Goal: Transaction & Acquisition: Book appointment/travel/reservation

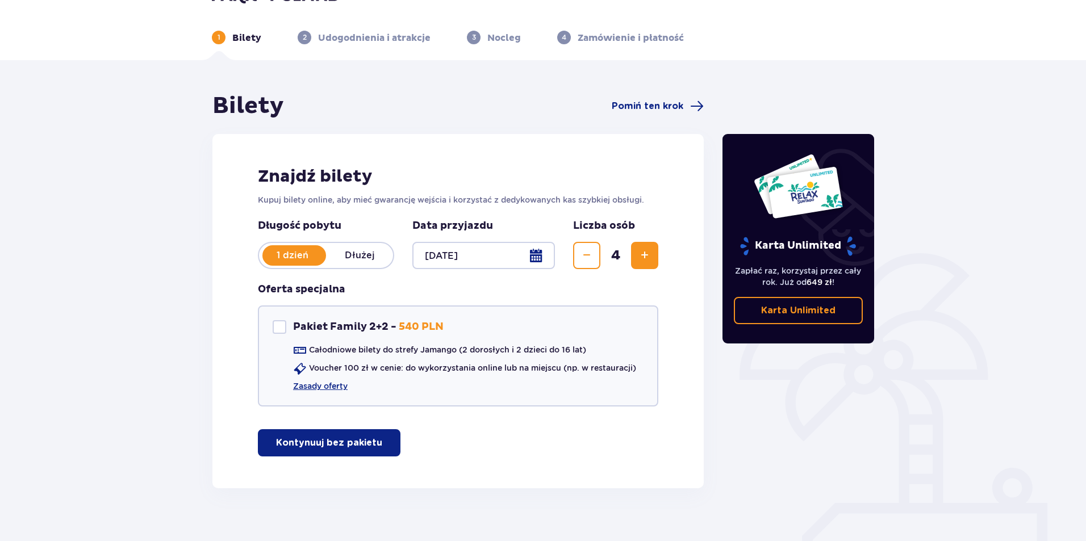
scroll to position [44, 0]
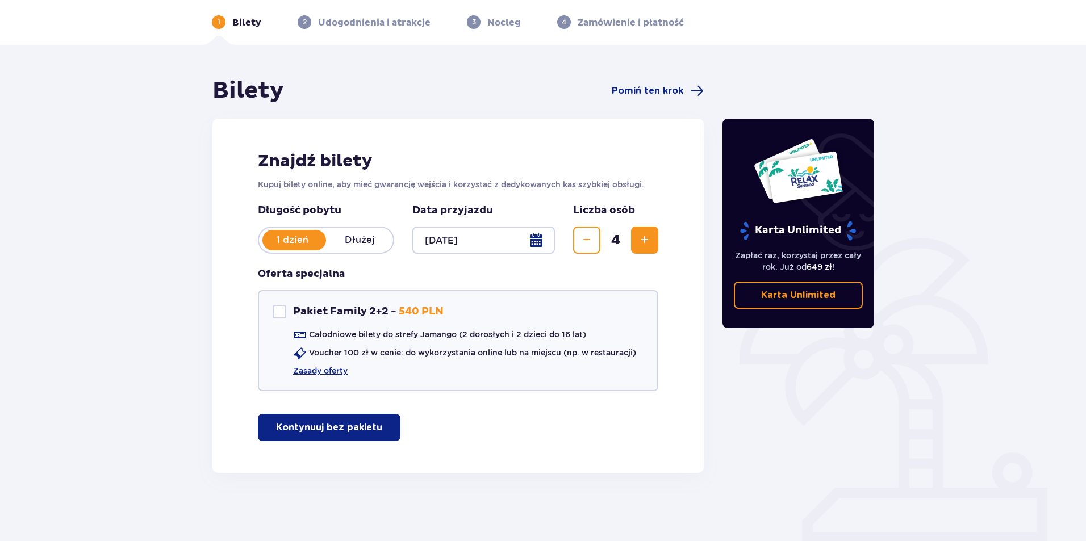
click at [336, 431] on p "Kontynuuj bez pakietu" at bounding box center [329, 427] width 106 height 12
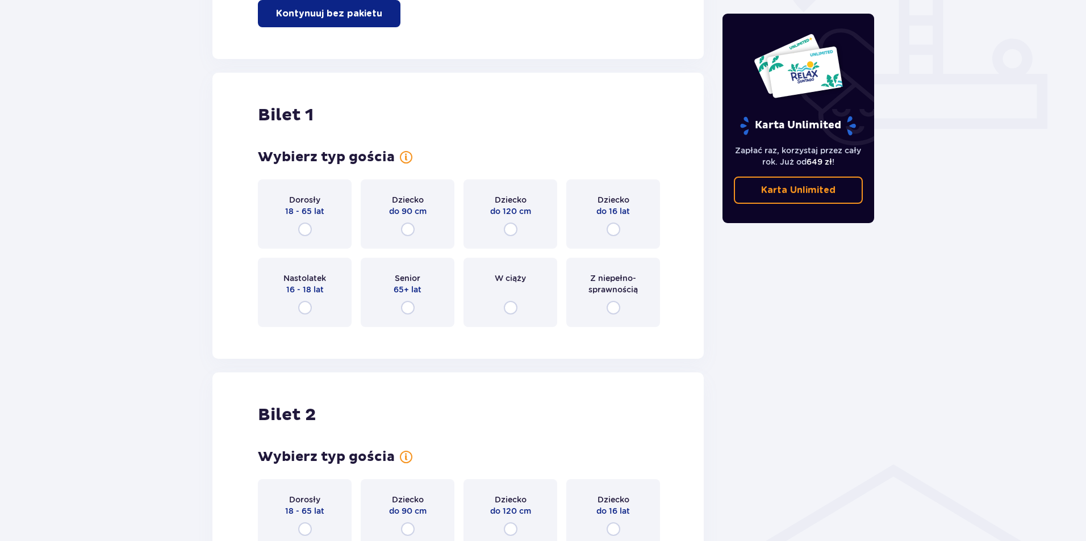
scroll to position [517, 0]
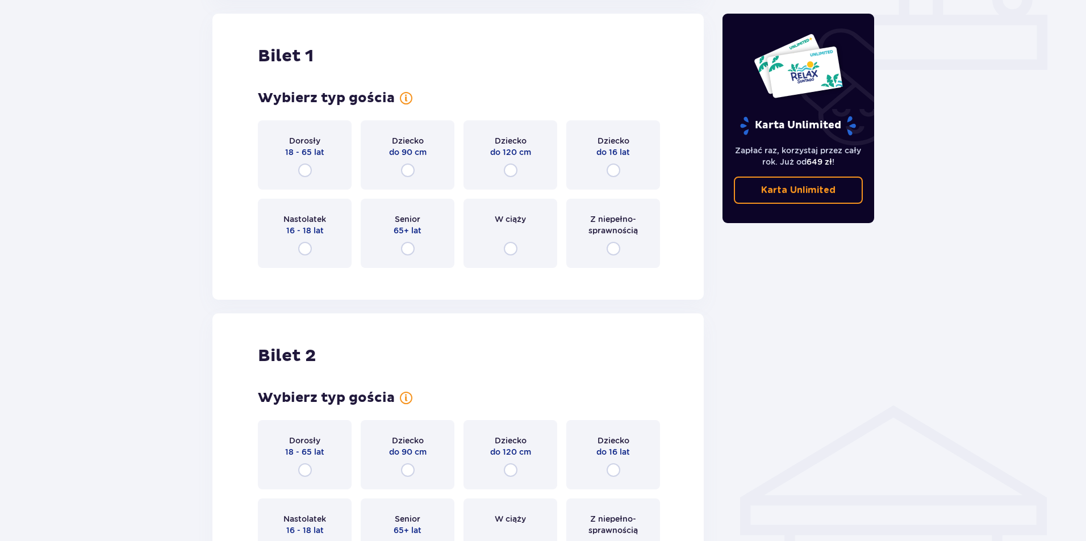
click at [616, 172] on input "radio" at bounding box center [614, 171] width 14 height 14
radio input "true"
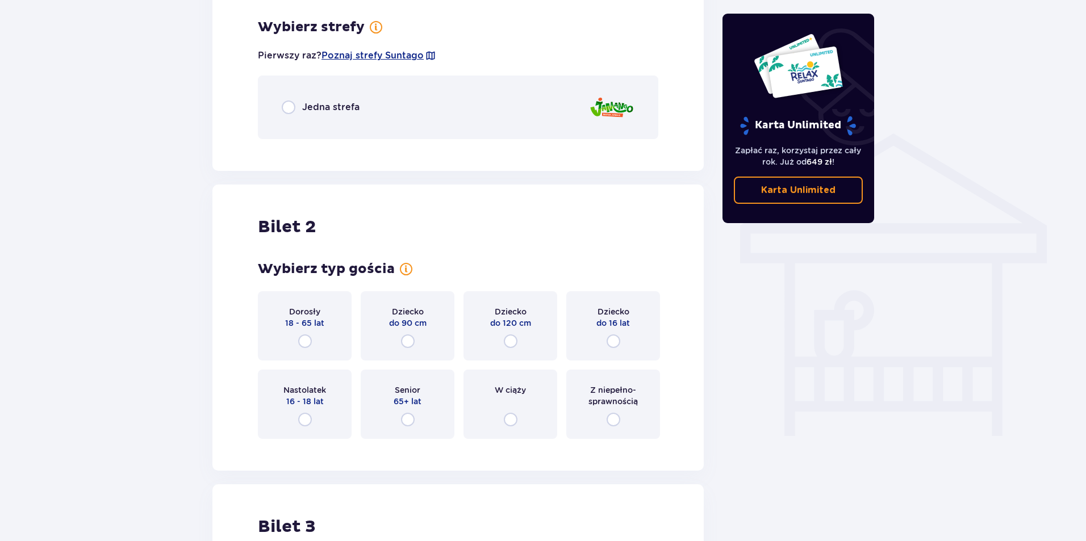
scroll to position [794, 0]
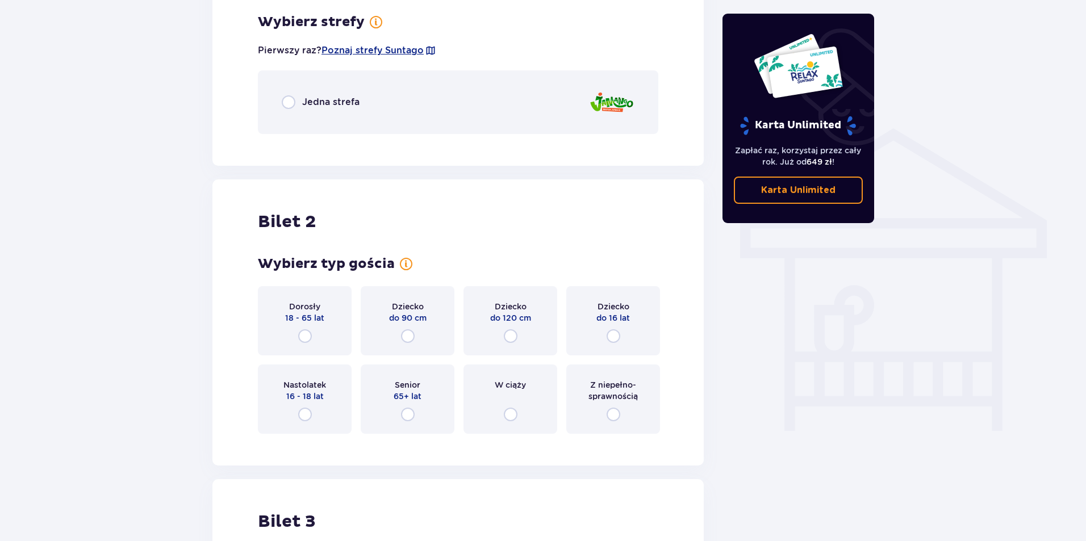
click at [302, 104] on div "Jedna strefa" at bounding box center [321, 102] width 78 height 14
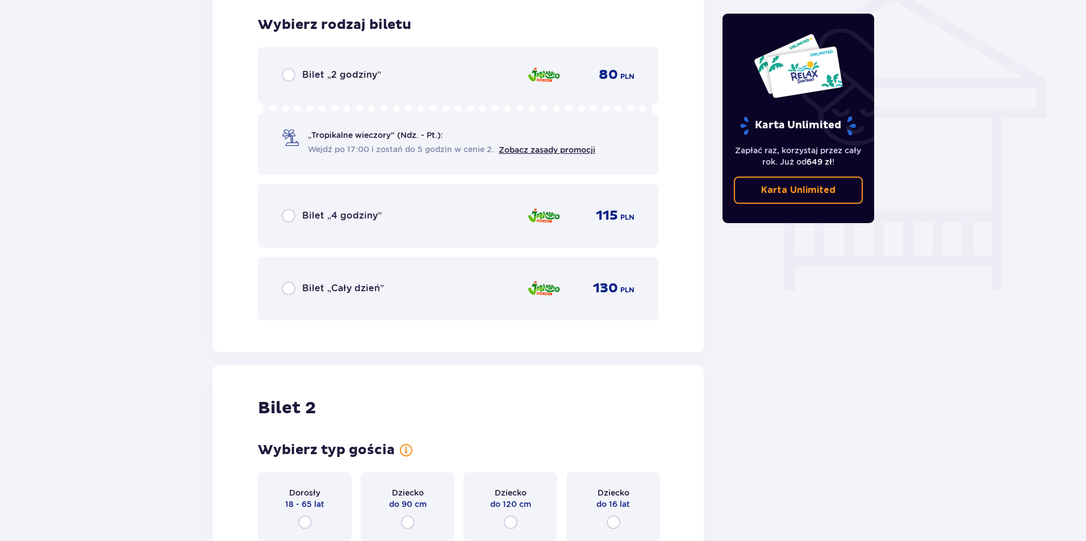
scroll to position [937, 0]
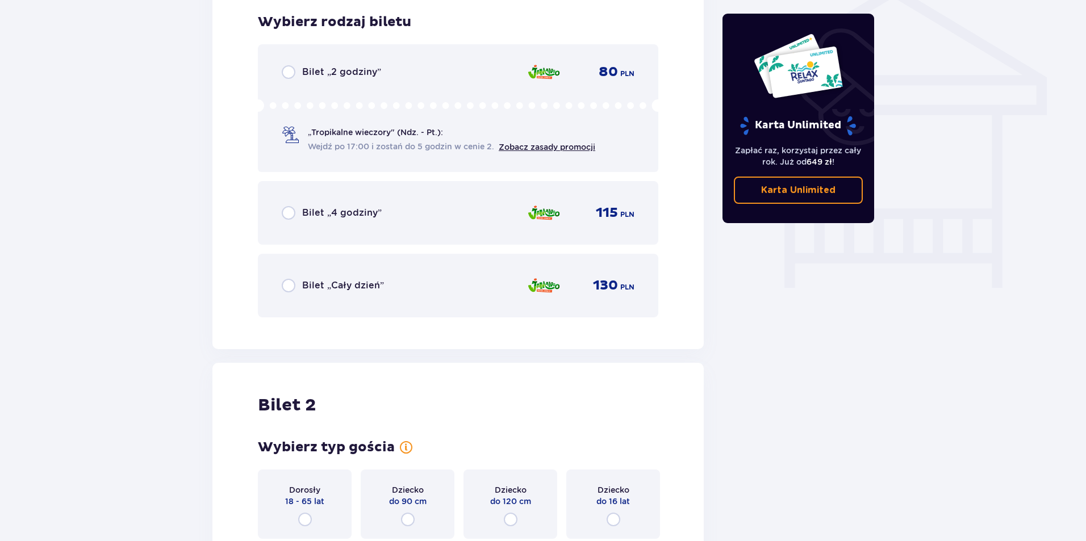
click at [408, 153] on div "Bilet „2 godziny” 80 PLN „Tropikalne wieczory" (Ndz. - Pt.): Wejdź po 17:00 i z…" at bounding box center [458, 108] width 400 height 128
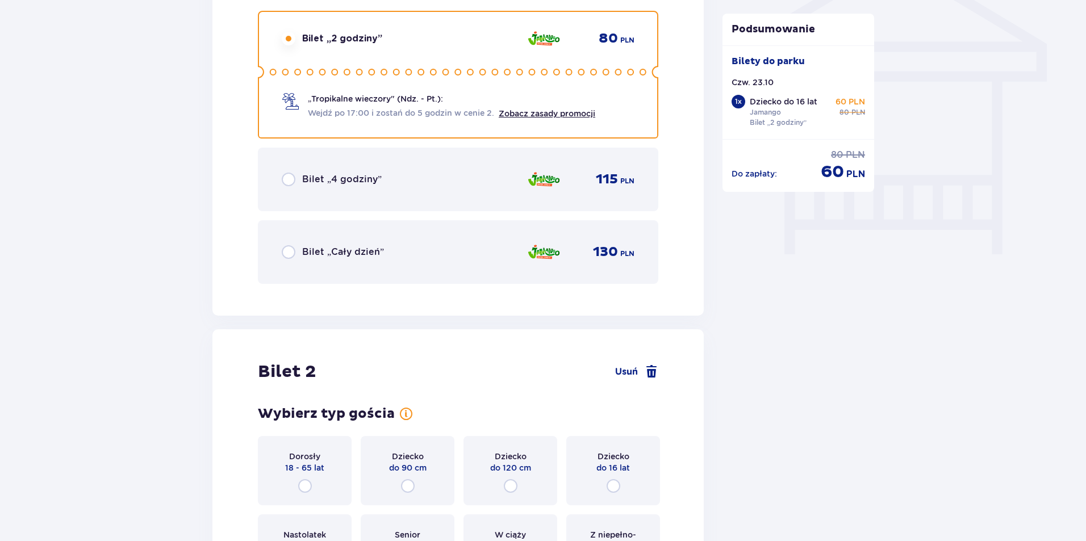
scroll to position [1286, 0]
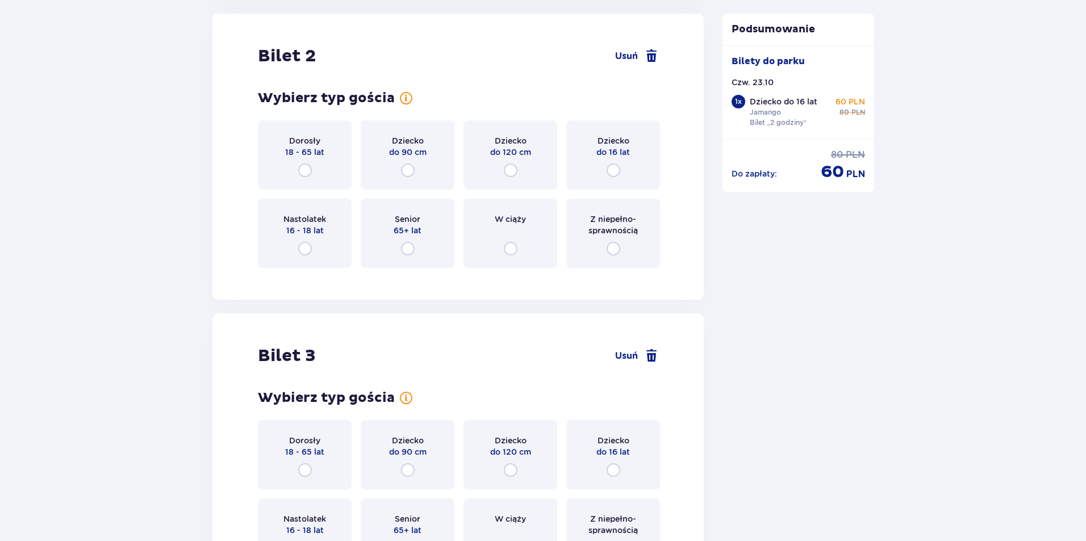
click at [611, 172] on input "radio" at bounding box center [614, 171] width 14 height 14
radio input "true"
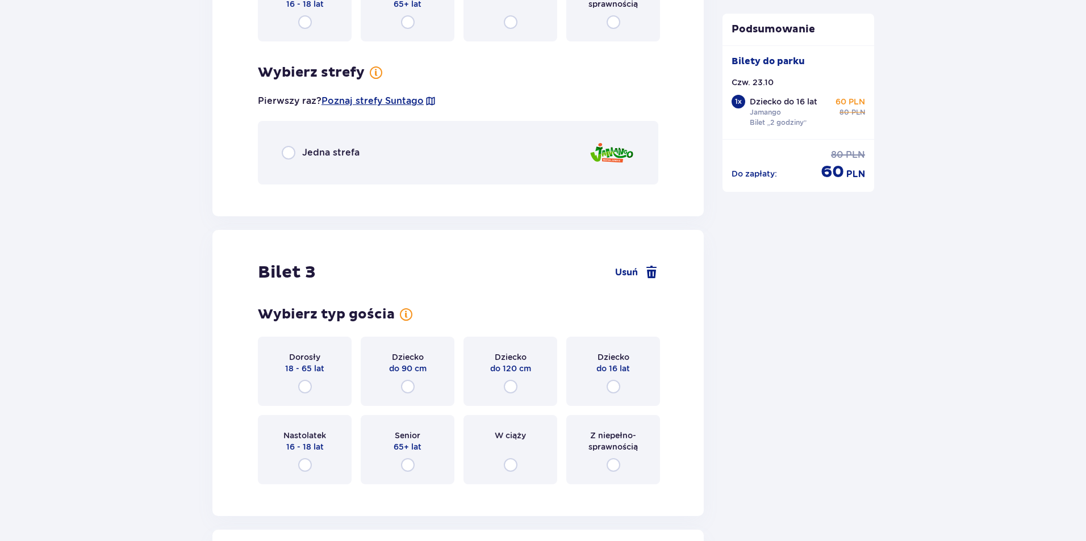
scroll to position [1563, 0]
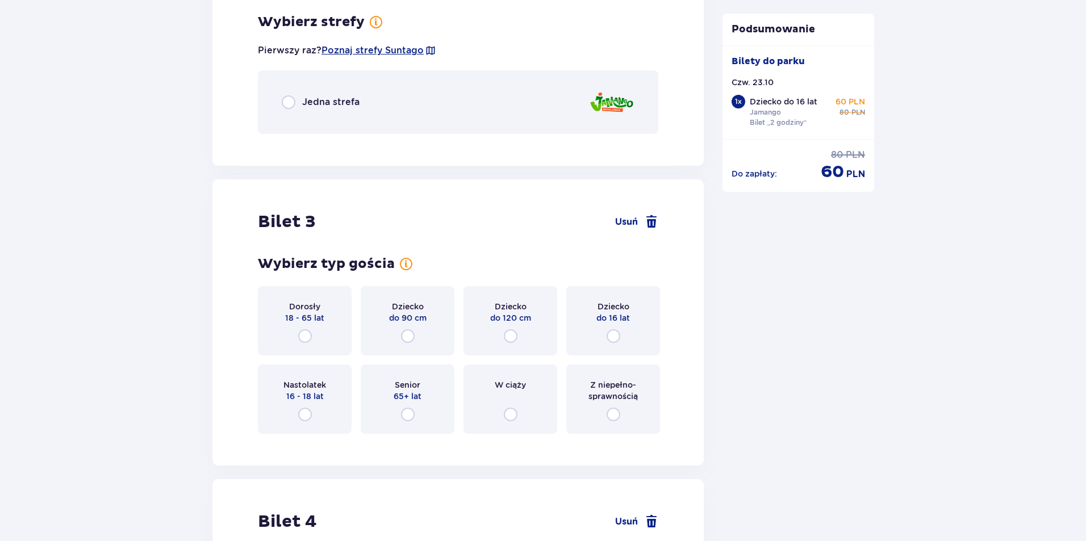
click at [391, 97] on div "Jedna strefa" at bounding box center [458, 102] width 400 height 64
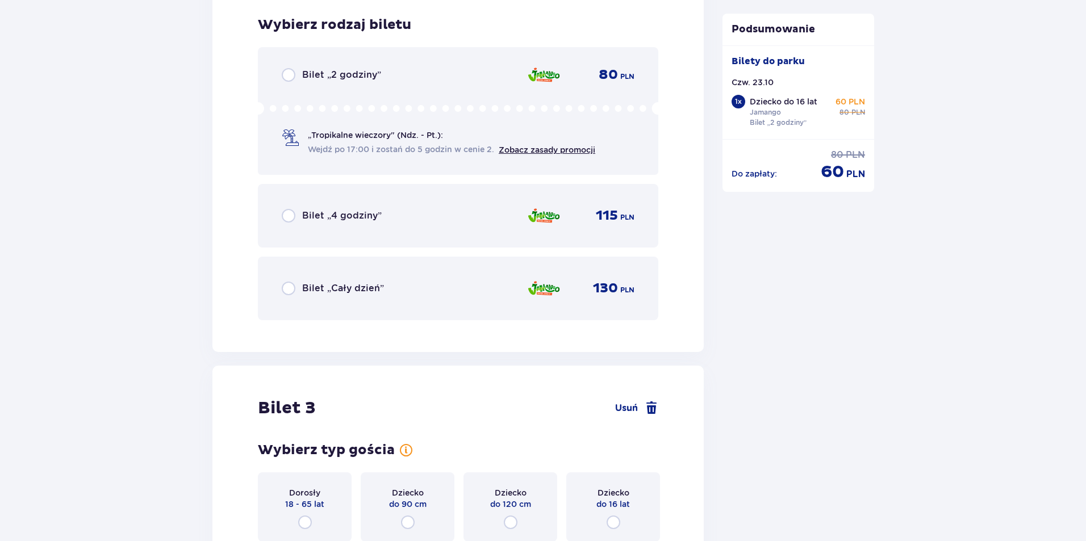
scroll to position [1707, 0]
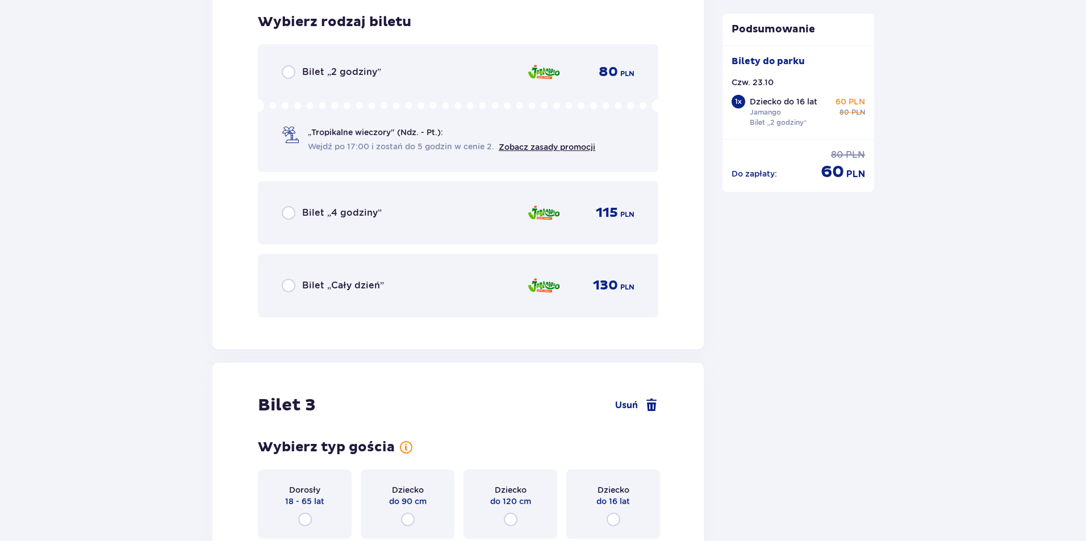
click at [492, 98] on div "Bilet „2 godziny” 80 PLN „Tropikalne wieczory" (Ndz. - Pt.): Wejdź po 17:00 i z…" at bounding box center [458, 108] width 400 height 128
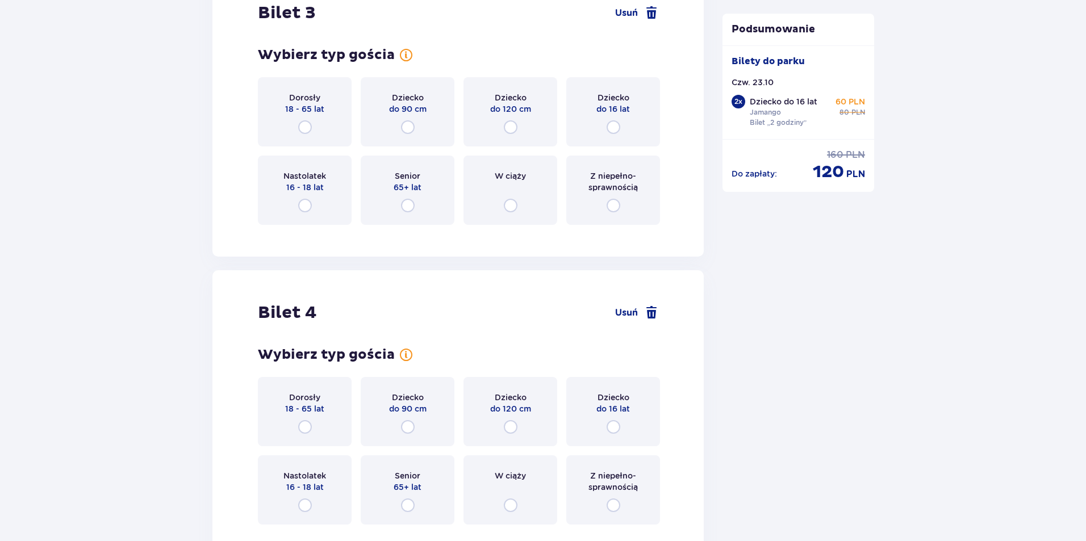
scroll to position [1999, 0]
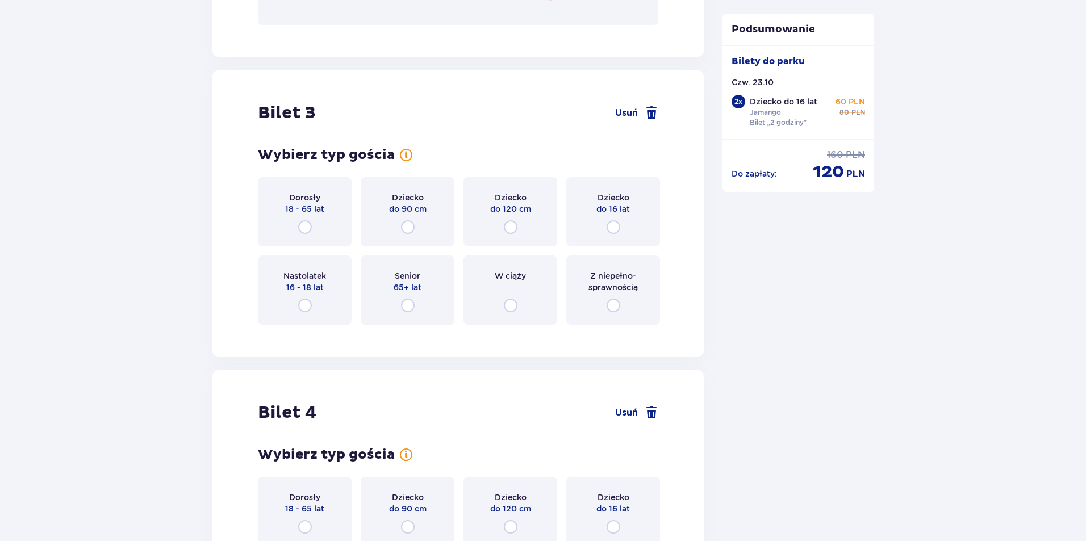
click at [402, 297] on div "Senior 65+ lat" at bounding box center [408, 290] width 94 height 69
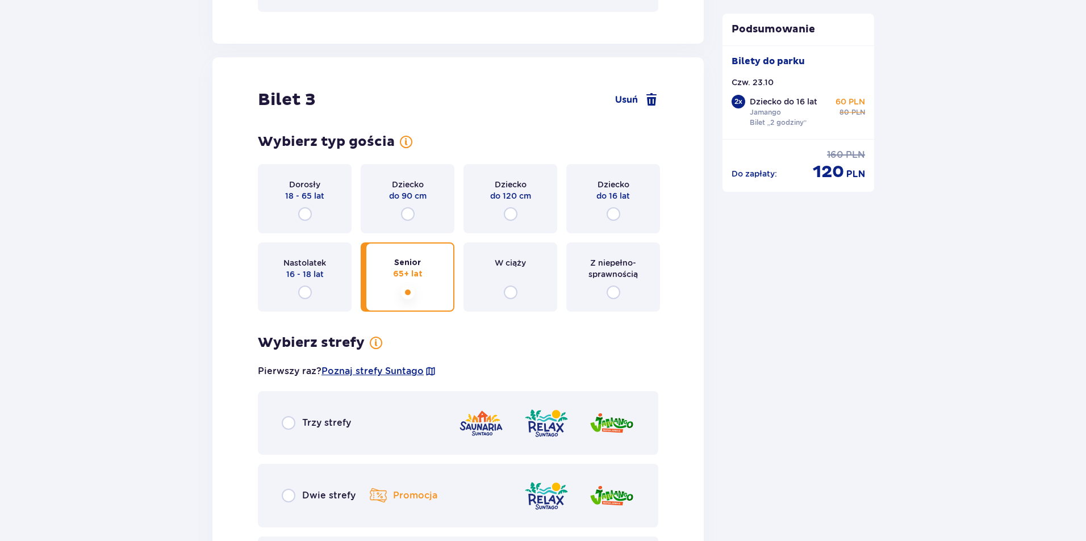
scroll to position [1992, 0]
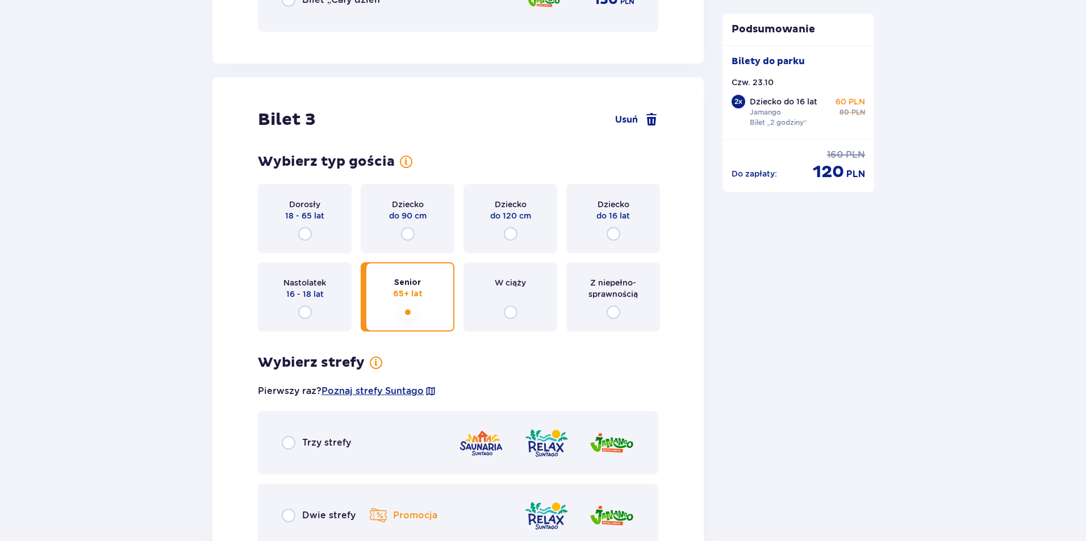
click at [300, 228] on div "Dorosły 18 - 65 lat" at bounding box center [305, 218] width 94 height 69
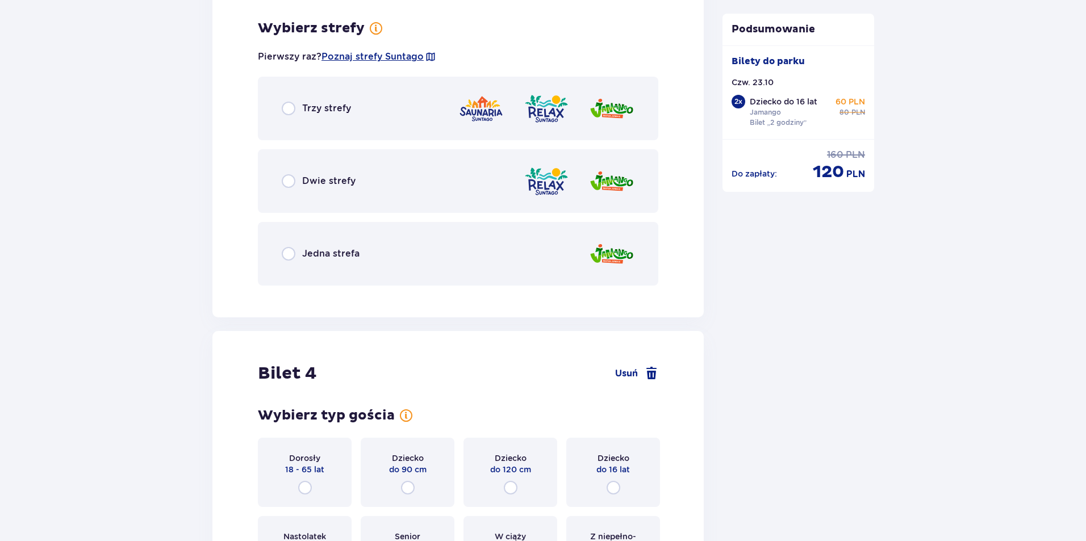
scroll to position [2333, 0]
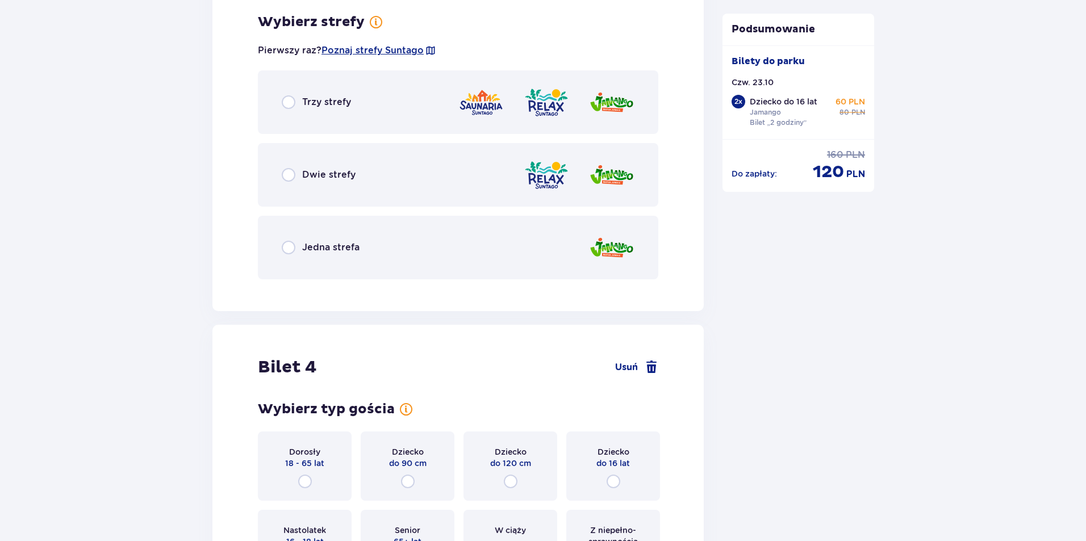
click at [286, 180] on input "radio" at bounding box center [289, 175] width 14 height 14
radio input "true"
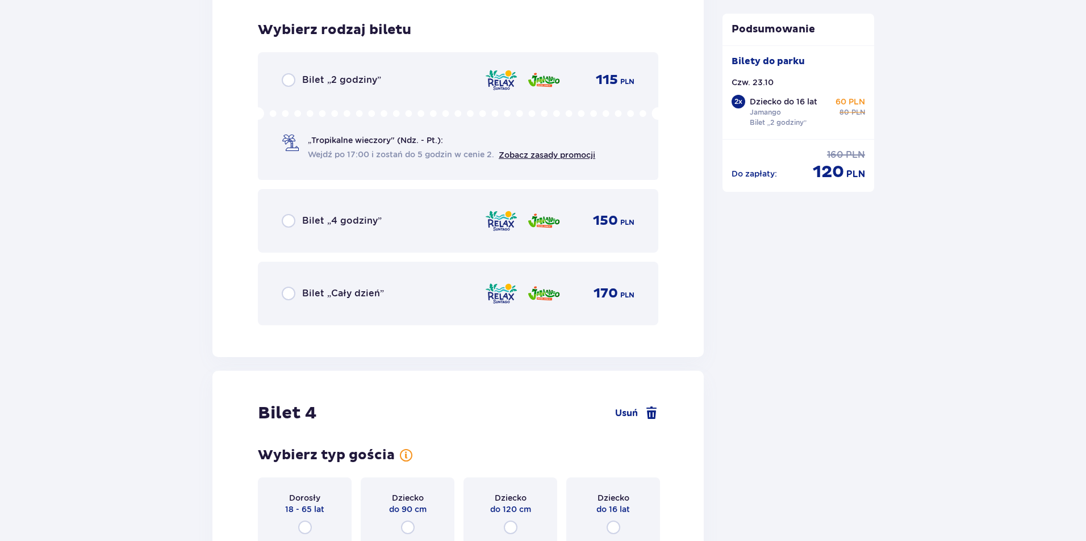
scroll to position [2621, 0]
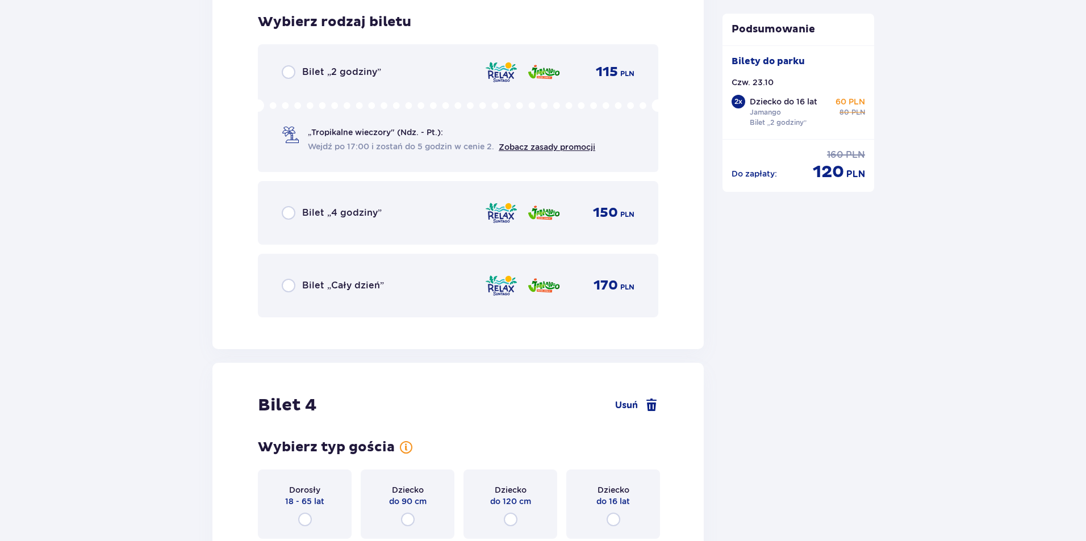
click at [290, 70] on input "radio" at bounding box center [289, 72] width 14 height 14
radio input "true"
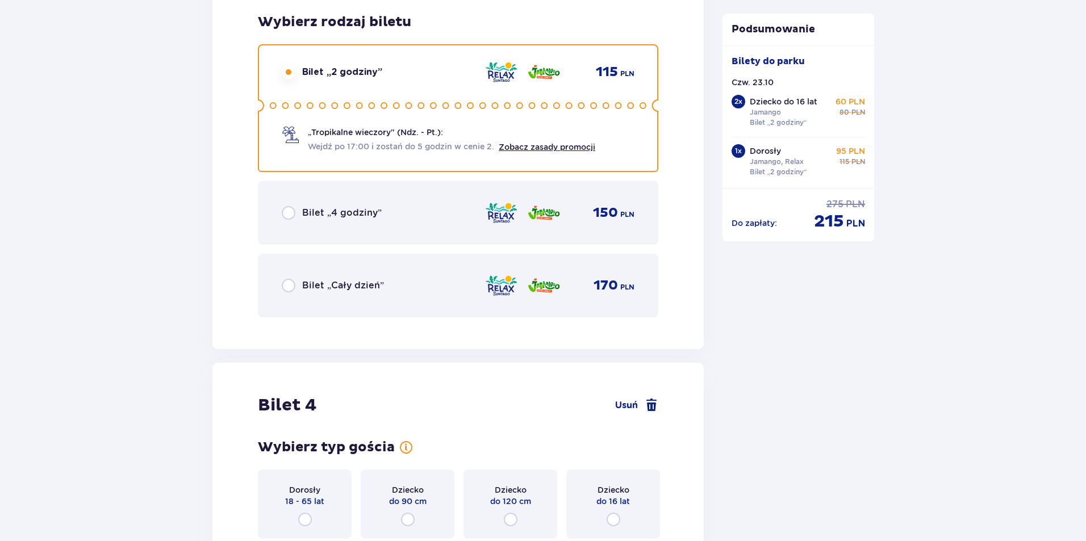
scroll to position [2852, 0]
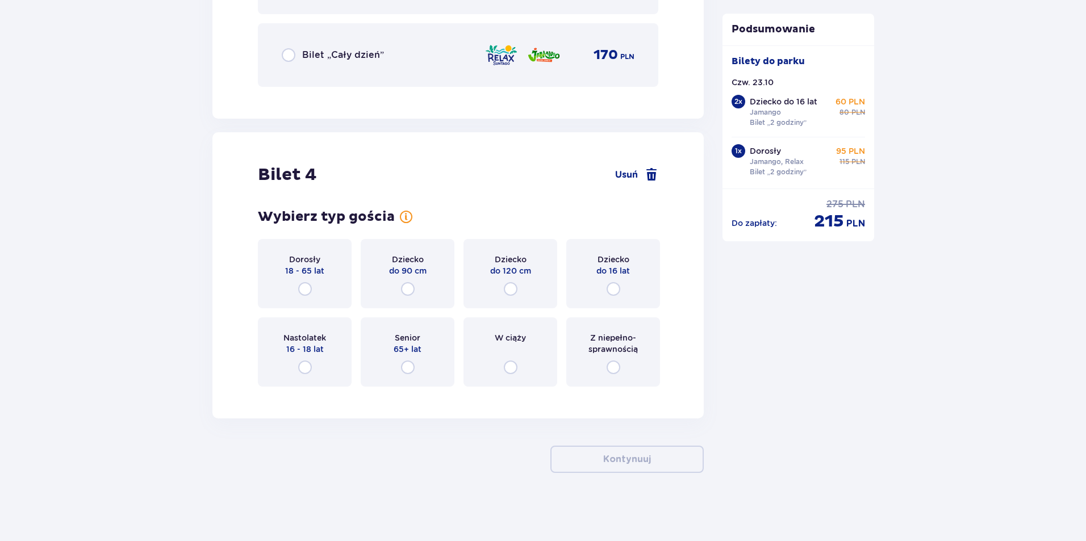
click at [302, 289] on input "radio" at bounding box center [305, 289] width 14 height 14
radio input "true"
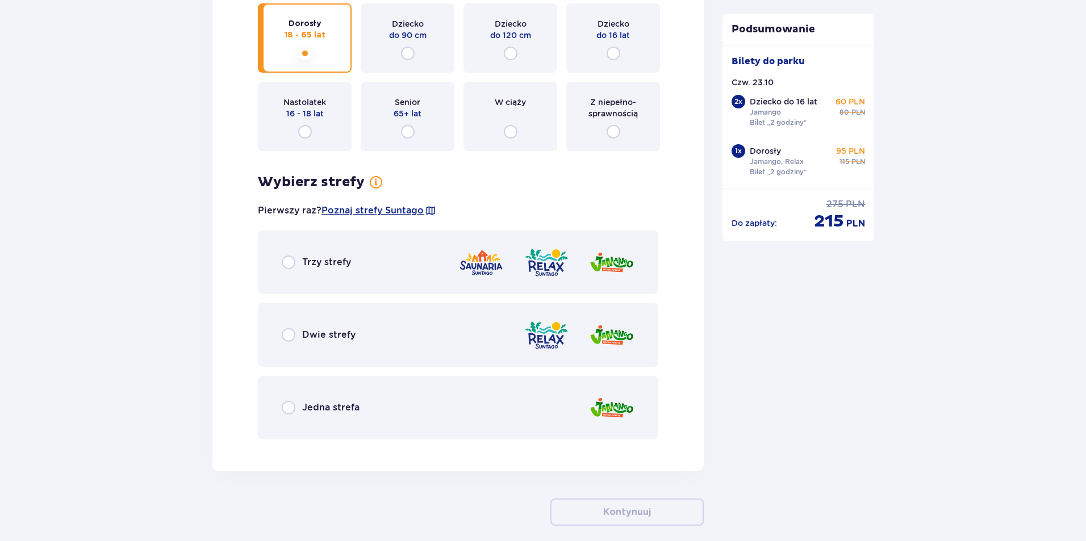
scroll to position [3141, 0]
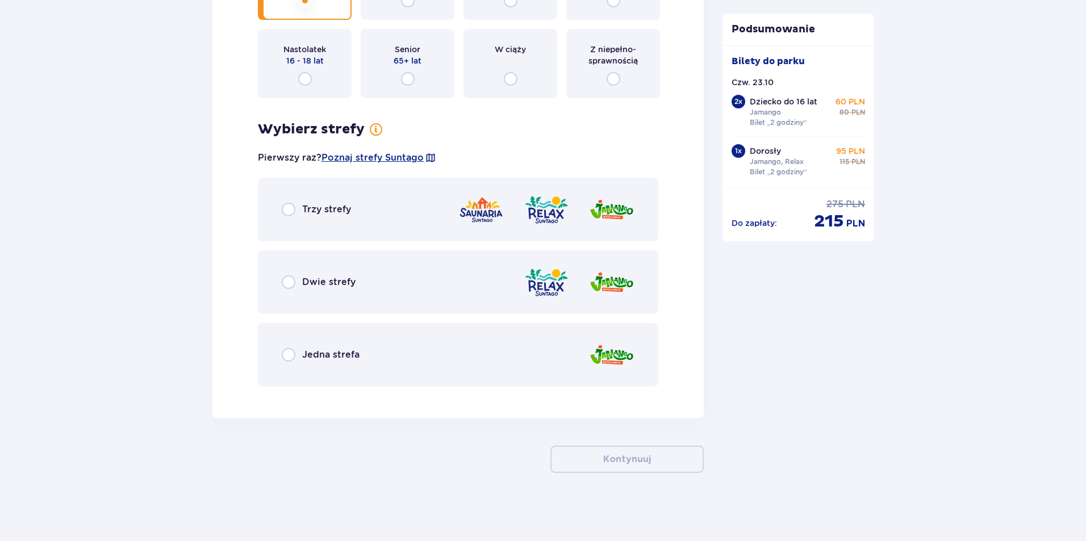
click at [286, 289] on input "radio" at bounding box center [289, 282] width 14 height 14
radio input "true"
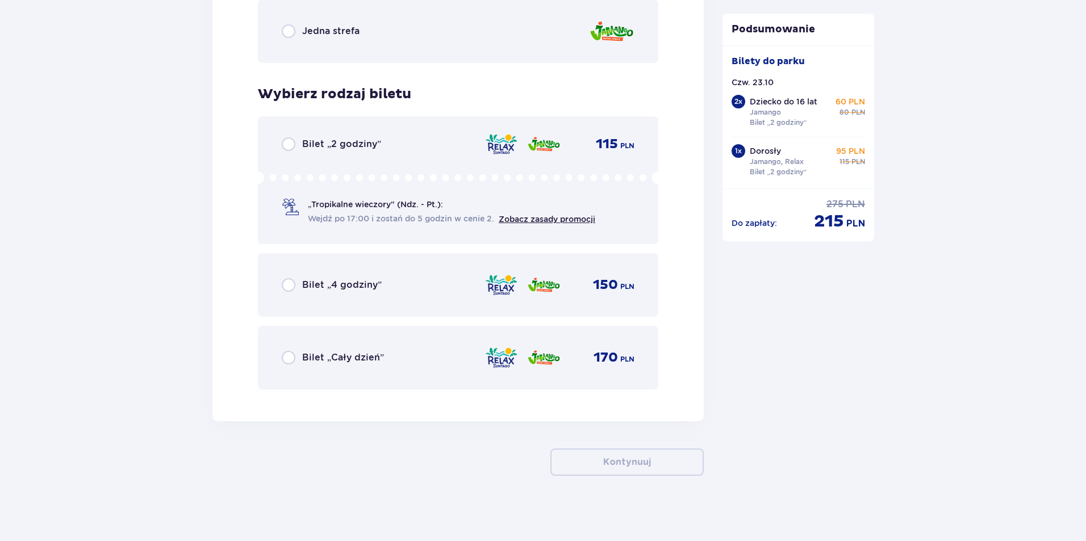
scroll to position [3467, 0]
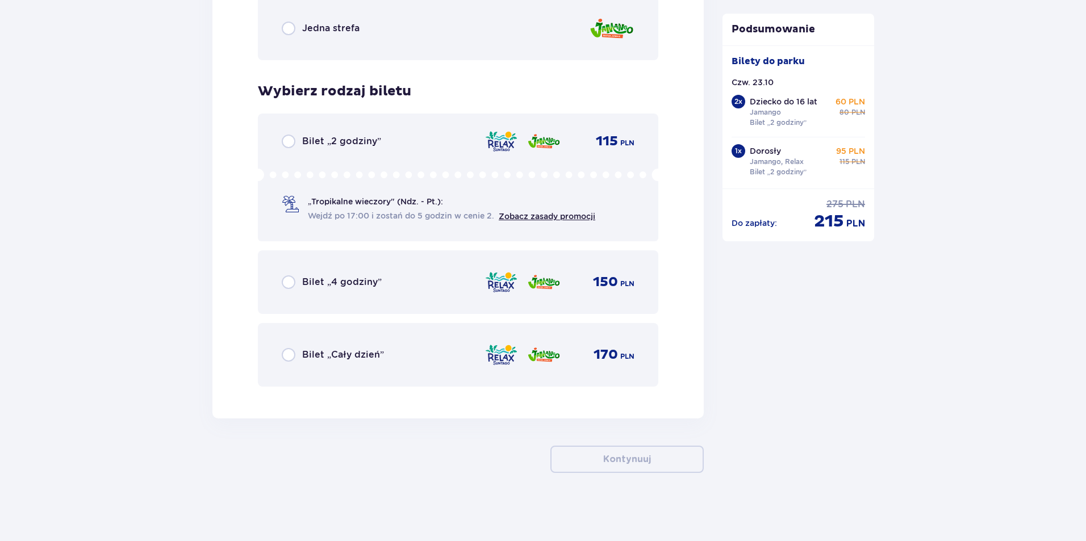
click at [290, 140] on input "radio" at bounding box center [289, 142] width 14 height 14
radio input "true"
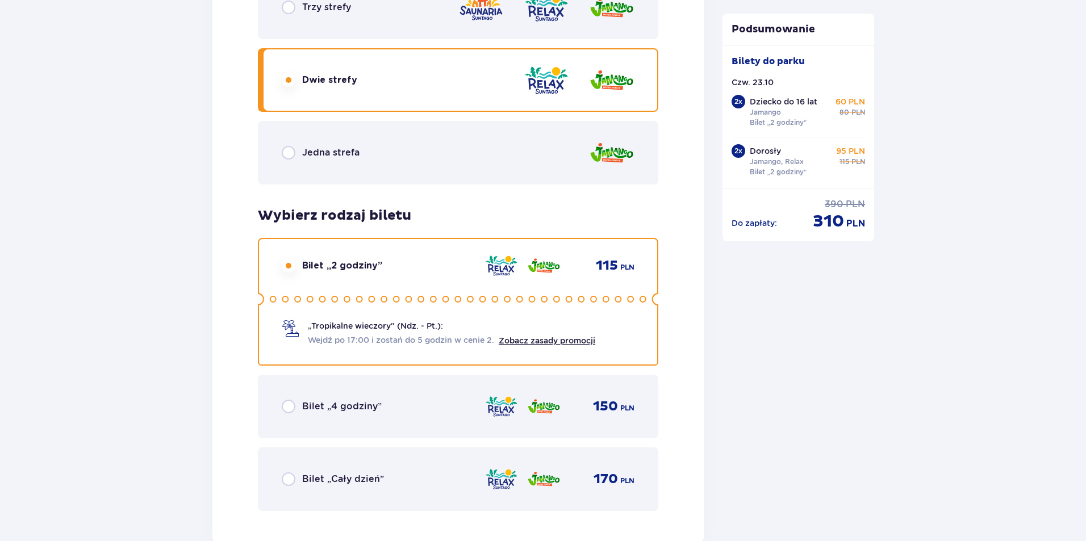
scroll to position [3356, 0]
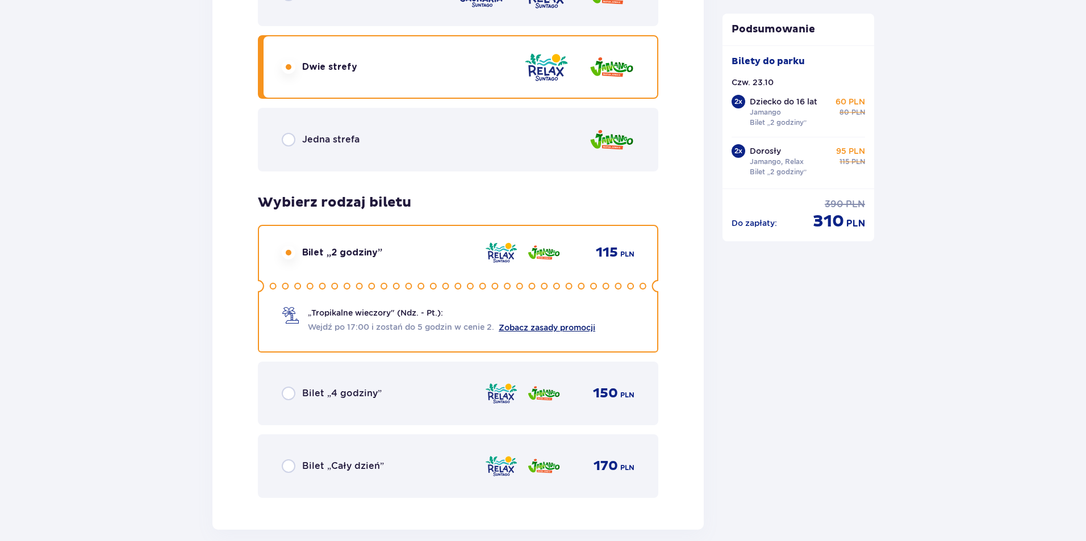
click at [548, 329] on link "Zobacz zasady promocji" at bounding box center [547, 327] width 97 height 9
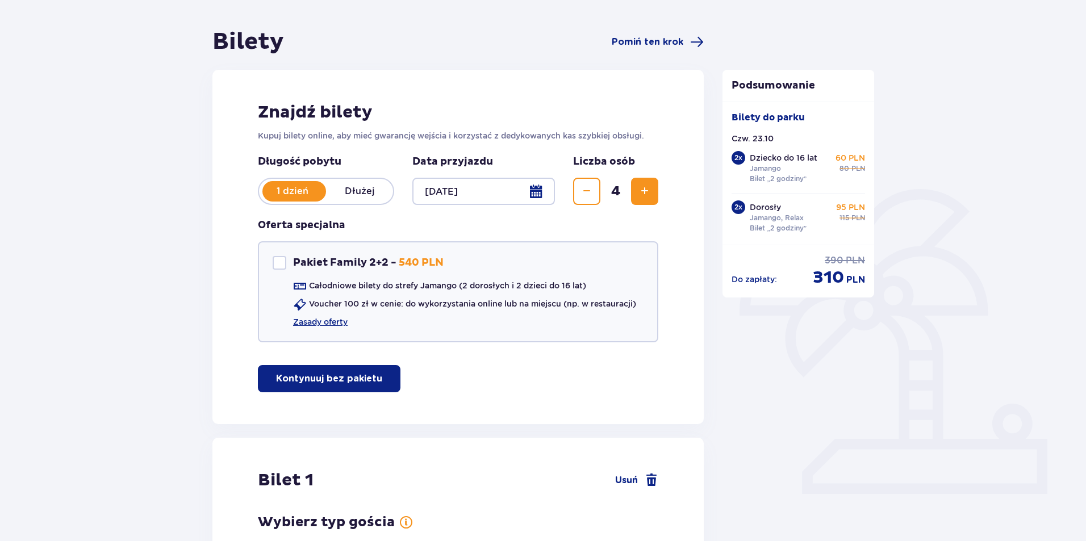
scroll to position [0, 0]
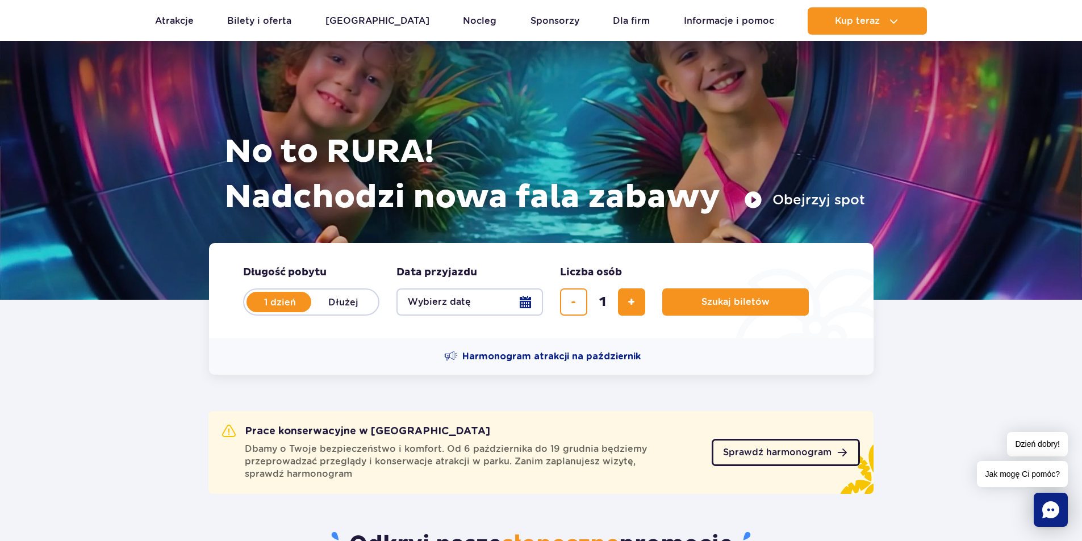
click at [823, 448] on span "Sprawdź harmonogram" at bounding box center [777, 452] width 108 height 9
